Goal: Information Seeking & Learning: Learn about a topic

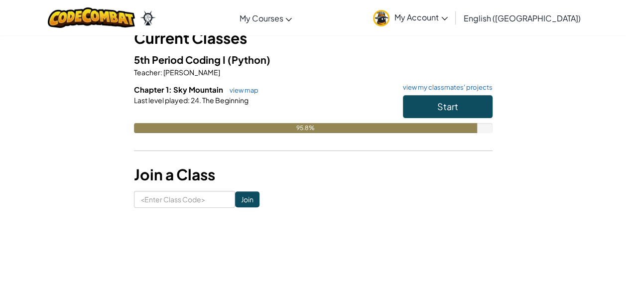
scroll to position [70, 0]
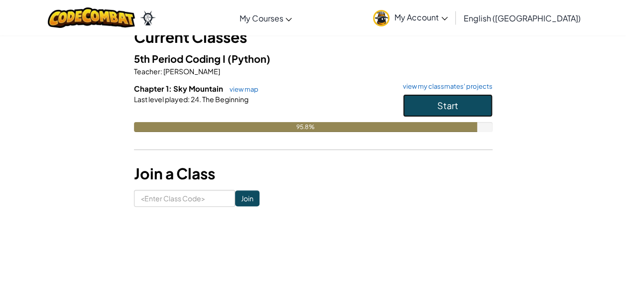
click at [483, 103] on button "Start" at bounding box center [448, 105] width 90 height 23
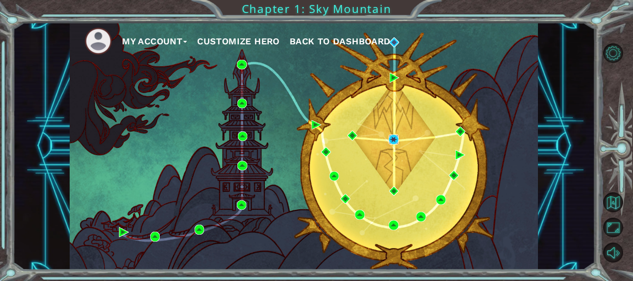
click at [396, 142] on img at bounding box center [394, 139] width 10 height 10
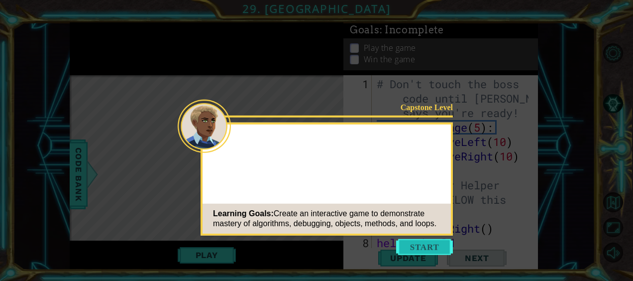
click at [445, 244] on button "Start" at bounding box center [424, 247] width 57 height 16
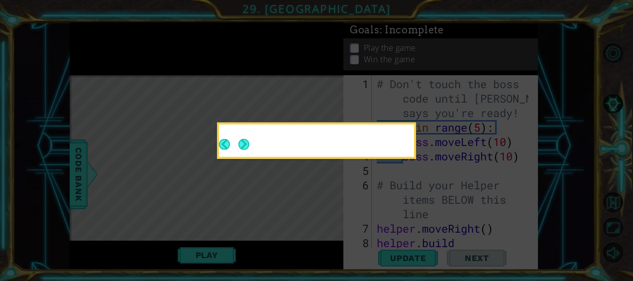
click at [417, 146] on icon at bounding box center [316, 140] width 633 height 281
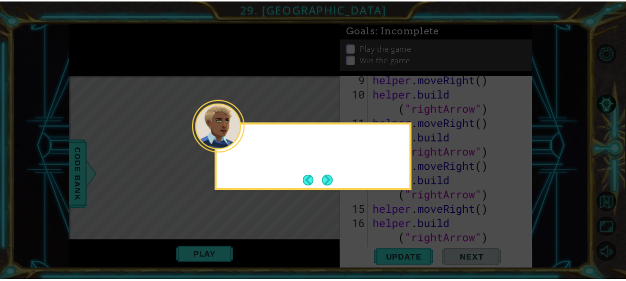
scroll to position [260, 0]
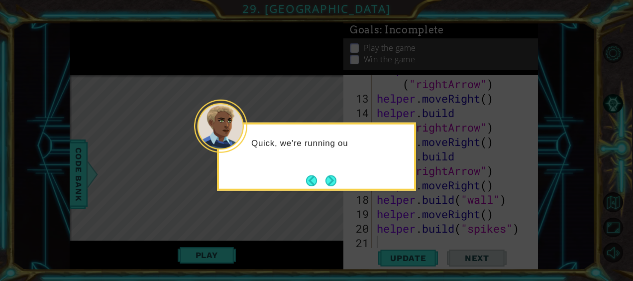
click at [343, 186] on div "Quick, we're running ou" at bounding box center [316, 156] width 199 height 68
click at [334, 182] on button "Next" at bounding box center [331, 180] width 11 height 11
click at [332, 180] on button "Next" at bounding box center [331, 180] width 11 height 11
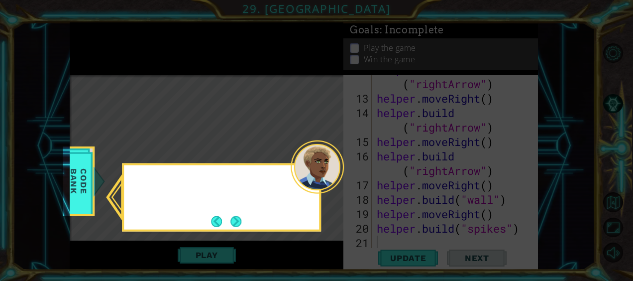
click at [329, 179] on div at bounding box center [317, 166] width 53 height 53
click at [239, 218] on button "Next" at bounding box center [235, 221] width 11 height 11
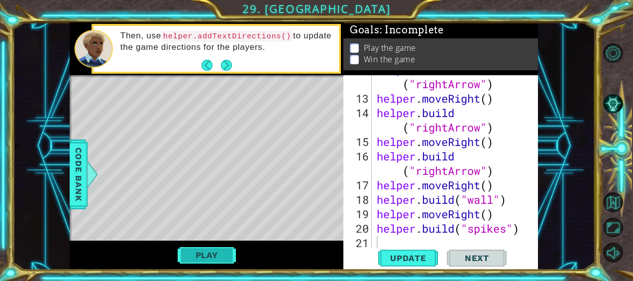
click at [217, 247] on button "Play" at bounding box center [207, 254] width 58 height 19
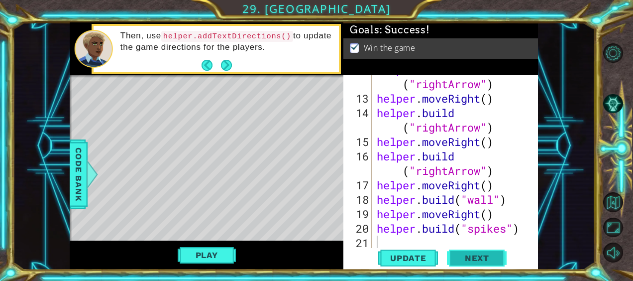
click at [473, 255] on span "Next" at bounding box center [477, 258] width 44 height 10
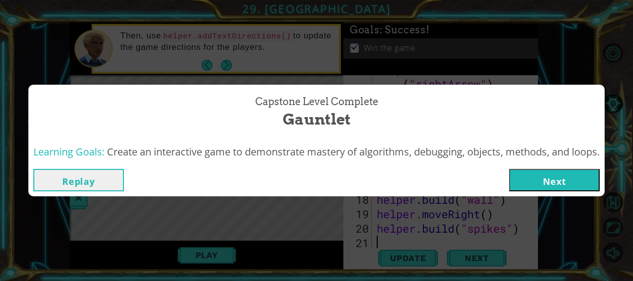
click at [564, 171] on button "Next" at bounding box center [554, 180] width 91 height 22
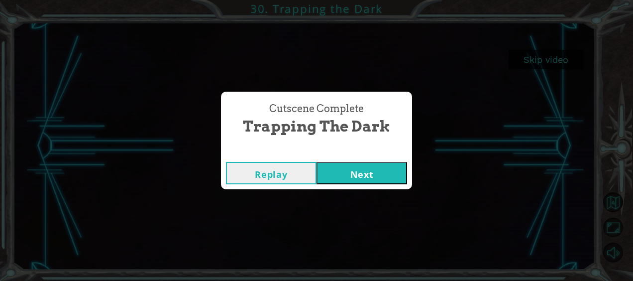
click at [368, 173] on button "Next" at bounding box center [362, 173] width 91 height 22
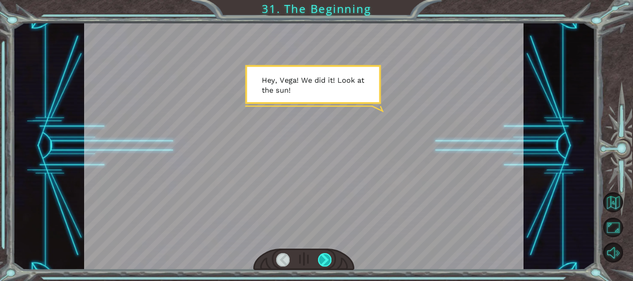
click at [323, 265] on div at bounding box center [324, 259] width 13 height 13
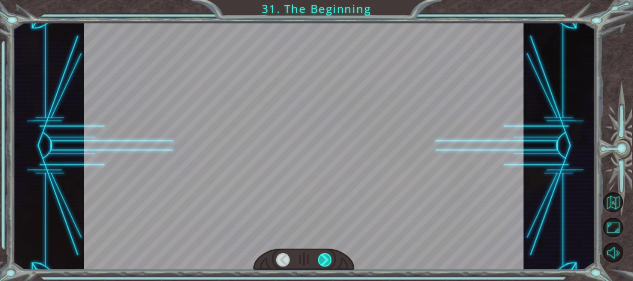
click at [323, 265] on div at bounding box center [324, 259] width 13 height 13
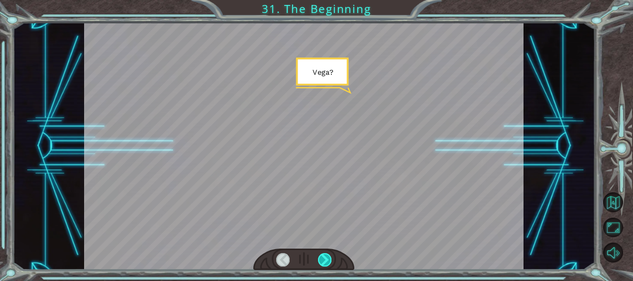
click at [323, 265] on div at bounding box center [324, 259] width 13 height 13
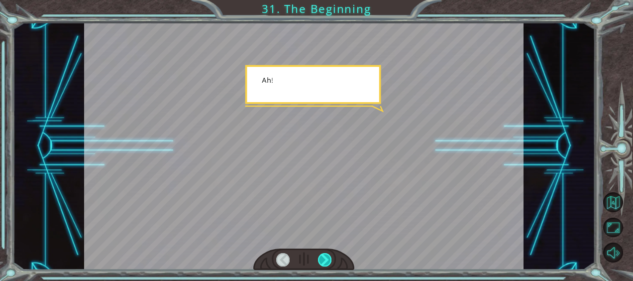
click at [323, 265] on div at bounding box center [324, 259] width 13 height 13
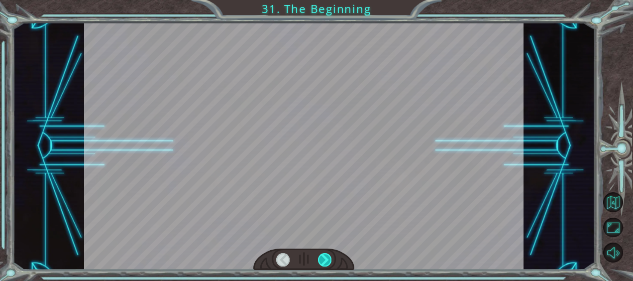
click at [323, 265] on div at bounding box center [324, 259] width 13 height 13
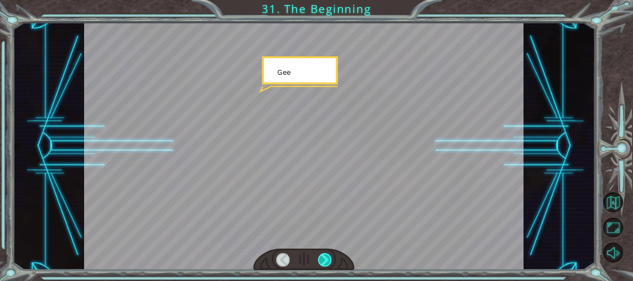
click at [323, 265] on div at bounding box center [324, 259] width 13 height 13
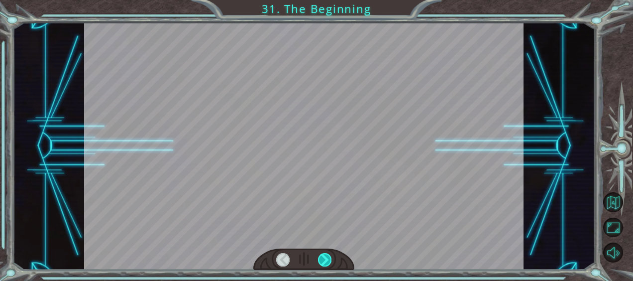
click at [323, 265] on div at bounding box center [324, 259] width 13 height 13
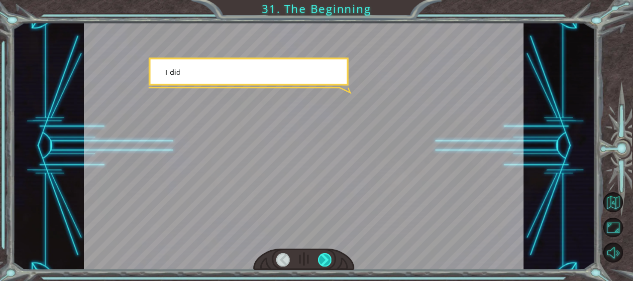
click at [323, 265] on div at bounding box center [324, 259] width 13 height 13
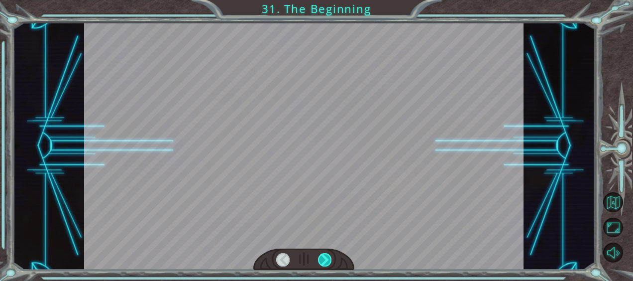
click at [323, 265] on div at bounding box center [324, 259] width 13 height 13
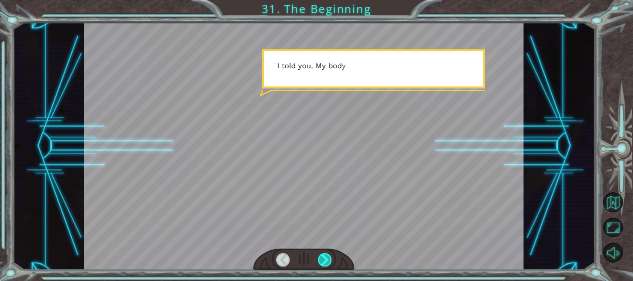
click at [323, 265] on div at bounding box center [324, 259] width 13 height 13
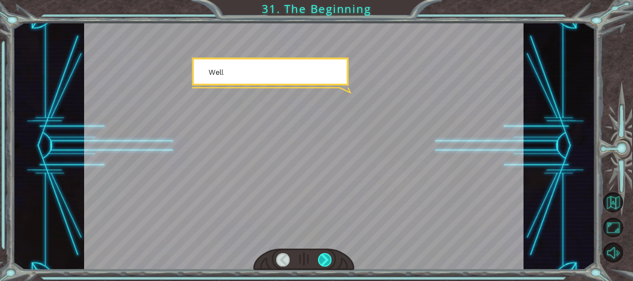
click at [323, 265] on div at bounding box center [324, 259] width 13 height 13
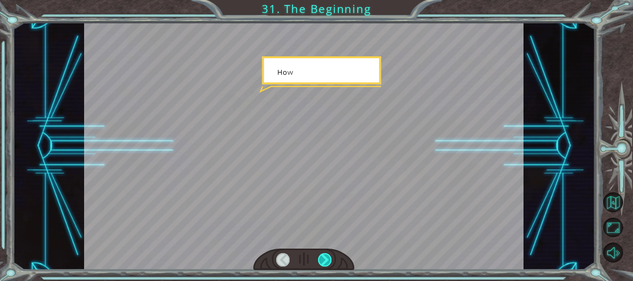
click at [323, 265] on div at bounding box center [324, 259] width 13 height 13
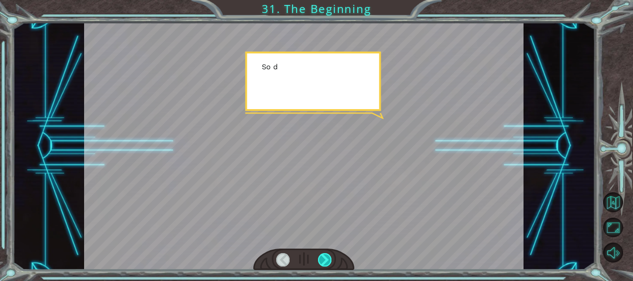
click at [323, 265] on div at bounding box center [324, 259] width 13 height 13
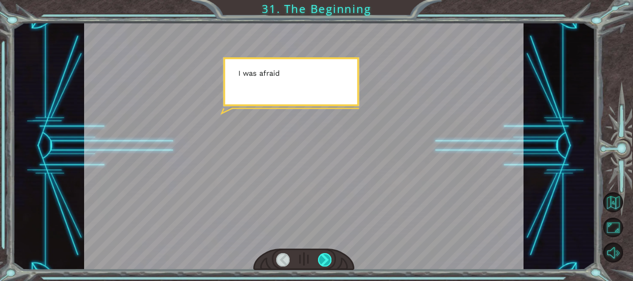
click at [323, 265] on div at bounding box center [324, 259] width 13 height 13
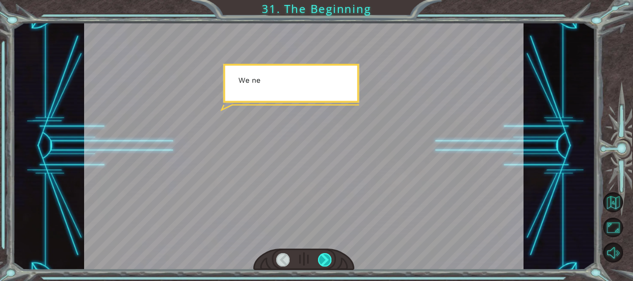
click at [323, 265] on div at bounding box center [324, 259] width 13 height 13
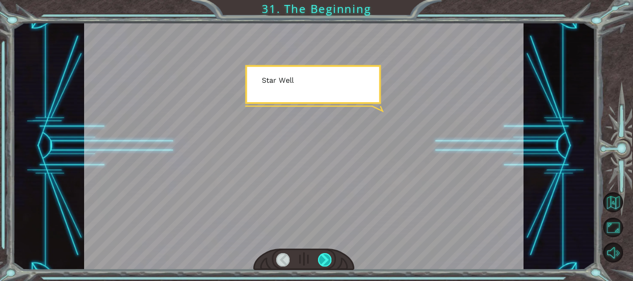
click at [323, 265] on div at bounding box center [324, 259] width 13 height 13
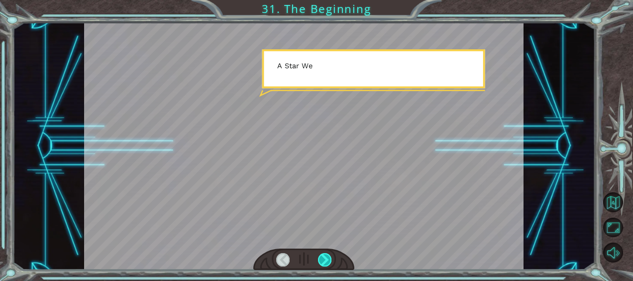
click at [323, 265] on div at bounding box center [324, 259] width 13 height 13
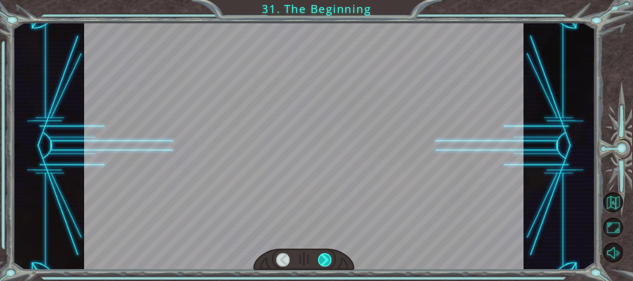
click at [323, 265] on div at bounding box center [324, 259] width 13 height 13
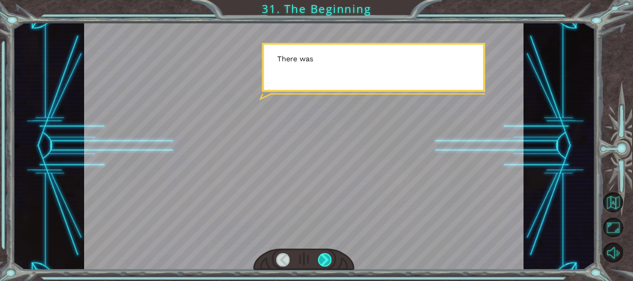
click at [323, 265] on div at bounding box center [324, 259] width 13 height 13
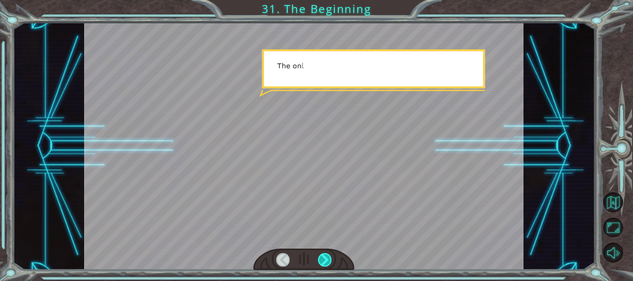
click at [323, 265] on div at bounding box center [324, 259] width 13 height 13
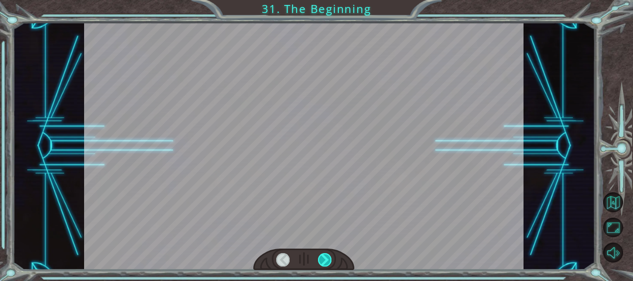
click at [323, 265] on div at bounding box center [324, 259] width 13 height 13
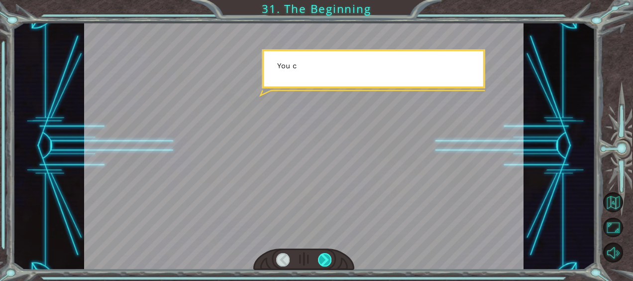
click at [323, 265] on div at bounding box center [324, 259] width 13 height 13
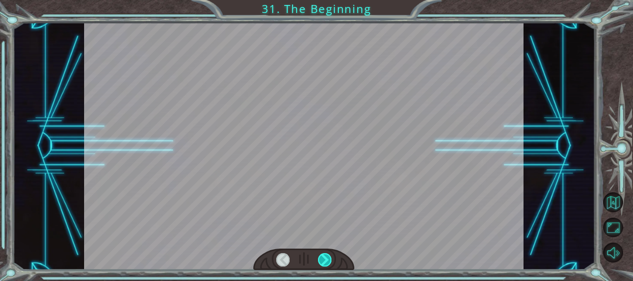
click at [323, 265] on div at bounding box center [324, 259] width 13 height 13
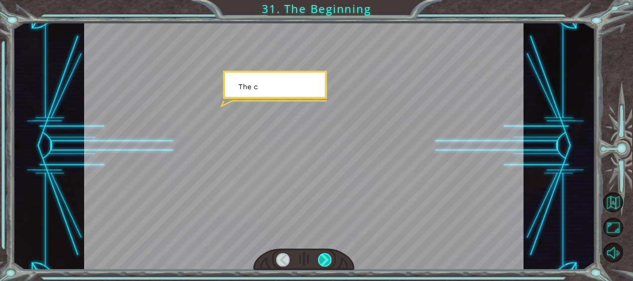
click at [323, 265] on div at bounding box center [324, 259] width 13 height 13
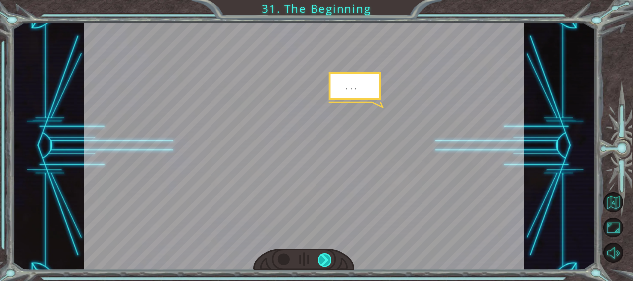
click at [323, 265] on div at bounding box center [324, 259] width 13 height 13
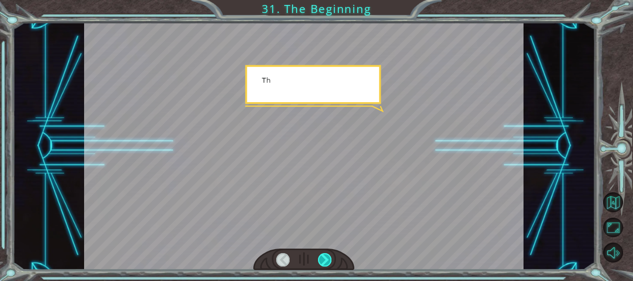
click at [323, 265] on div at bounding box center [324, 259] width 13 height 13
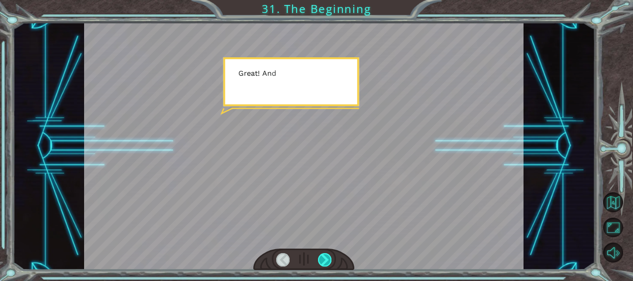
click at [323, 265] on div at bounding box center [324, 259] width 13 height 13
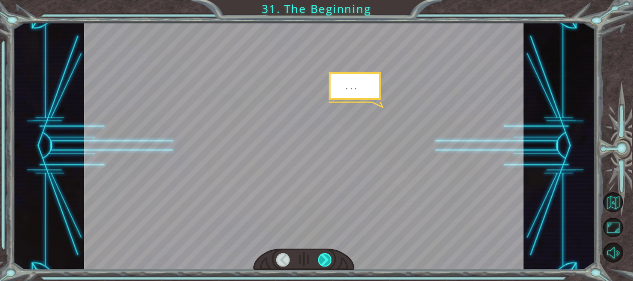
click at [323, 265] on div at bounding box center [324, 259] width 13 height 13
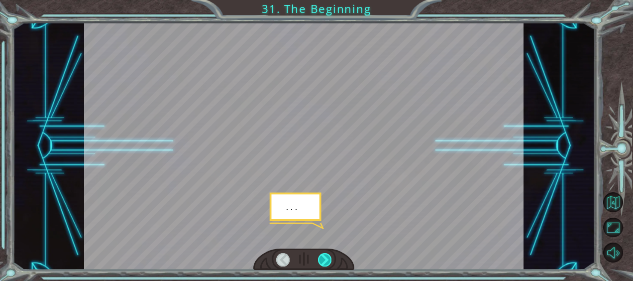
click at [323, 265] on div at bounding box center [324, 259] width 13 height 13
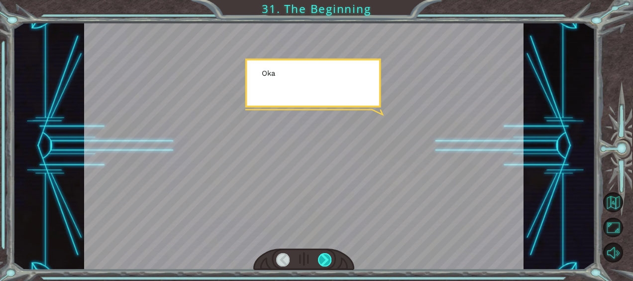
click at [323, 265] on div at bounding box center [324, 259] width 13 height 13
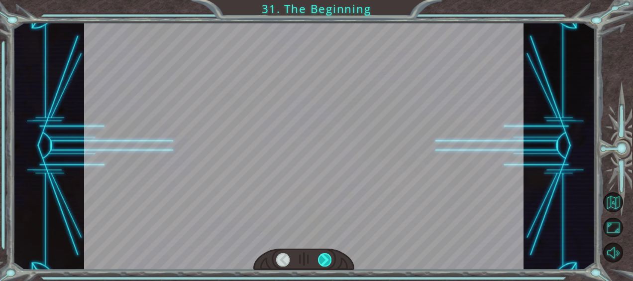
click at [323, 265] on div at bounding box center [324, 259] width 13 height 13
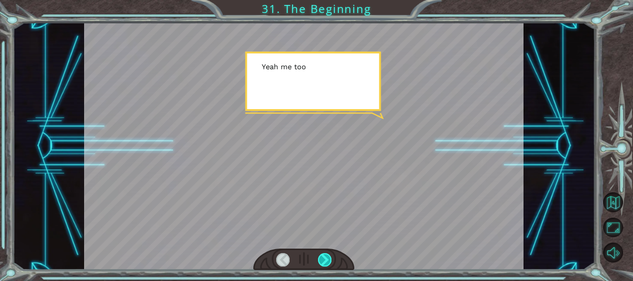
click at [323, 265] on div at bounding box center [324, 259] width 13 height 13
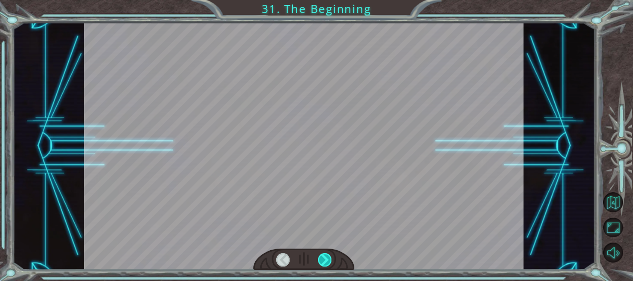
click at [323, 265] on div at bounding box center [324, 259] width 13 height 13
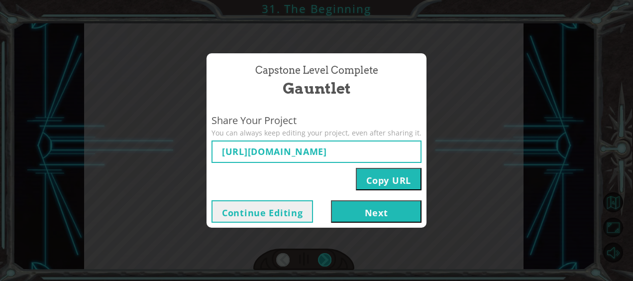
type input "[URL][DOMAIN_NAME]"
click at [363, 202] on button "Next" at bounding box center [376, 211] width 91 height 22
